Goal: Check status

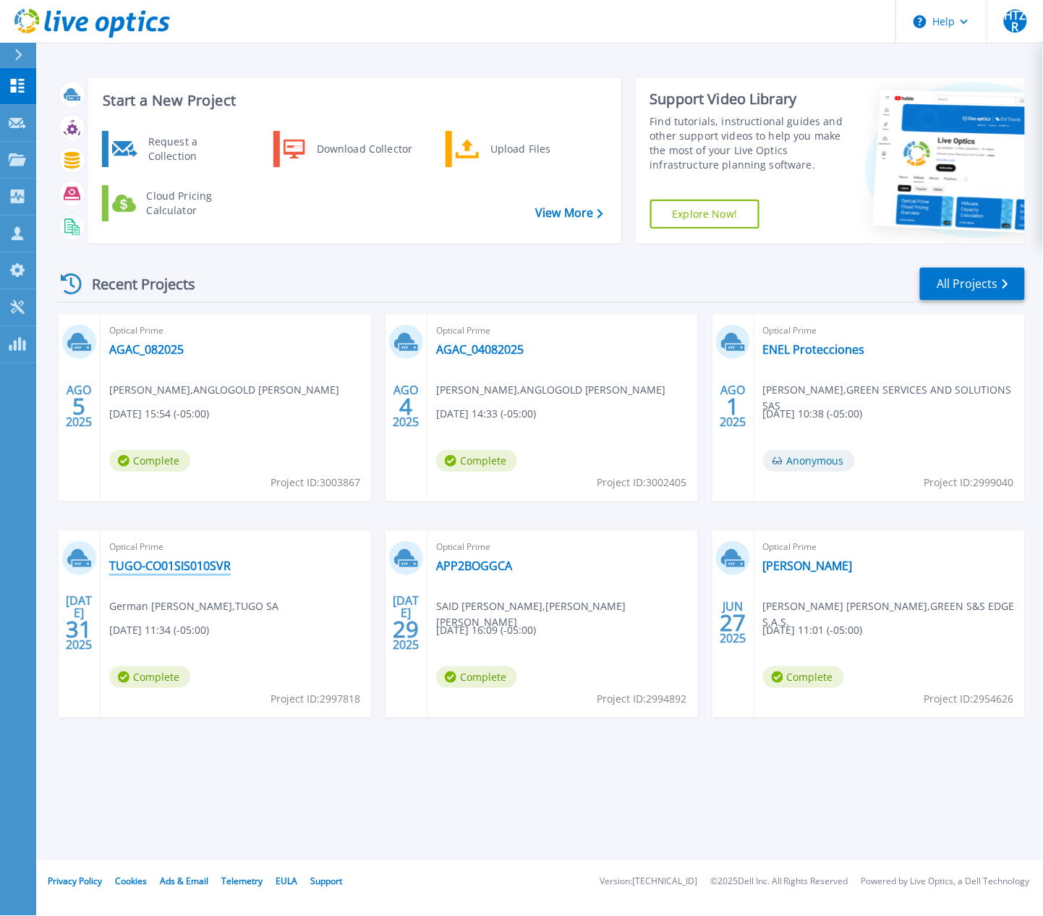
click at [148, 573] on link "TUGO-CO01SIS010SVR" at bounding box center [170, 565] width 122 height 14
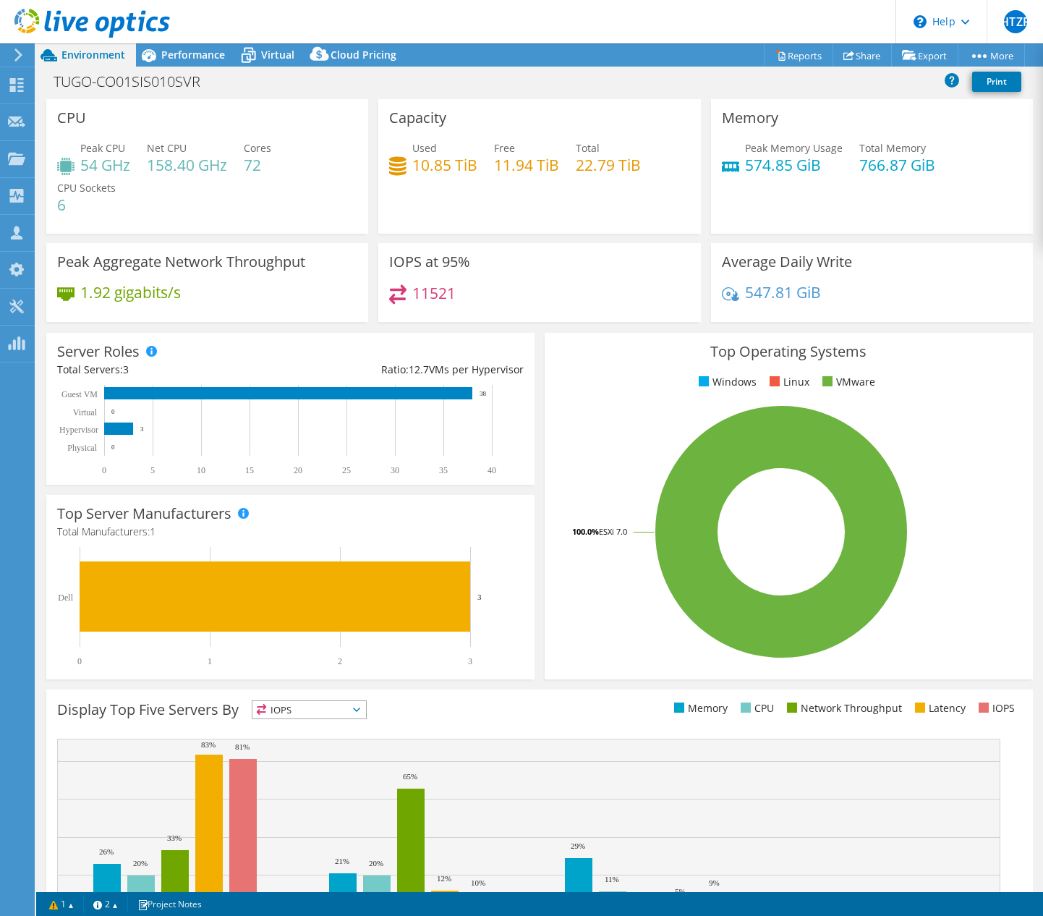
select select "USD"
